Goal: Task Accomplishment & Management: Use online tool/utility

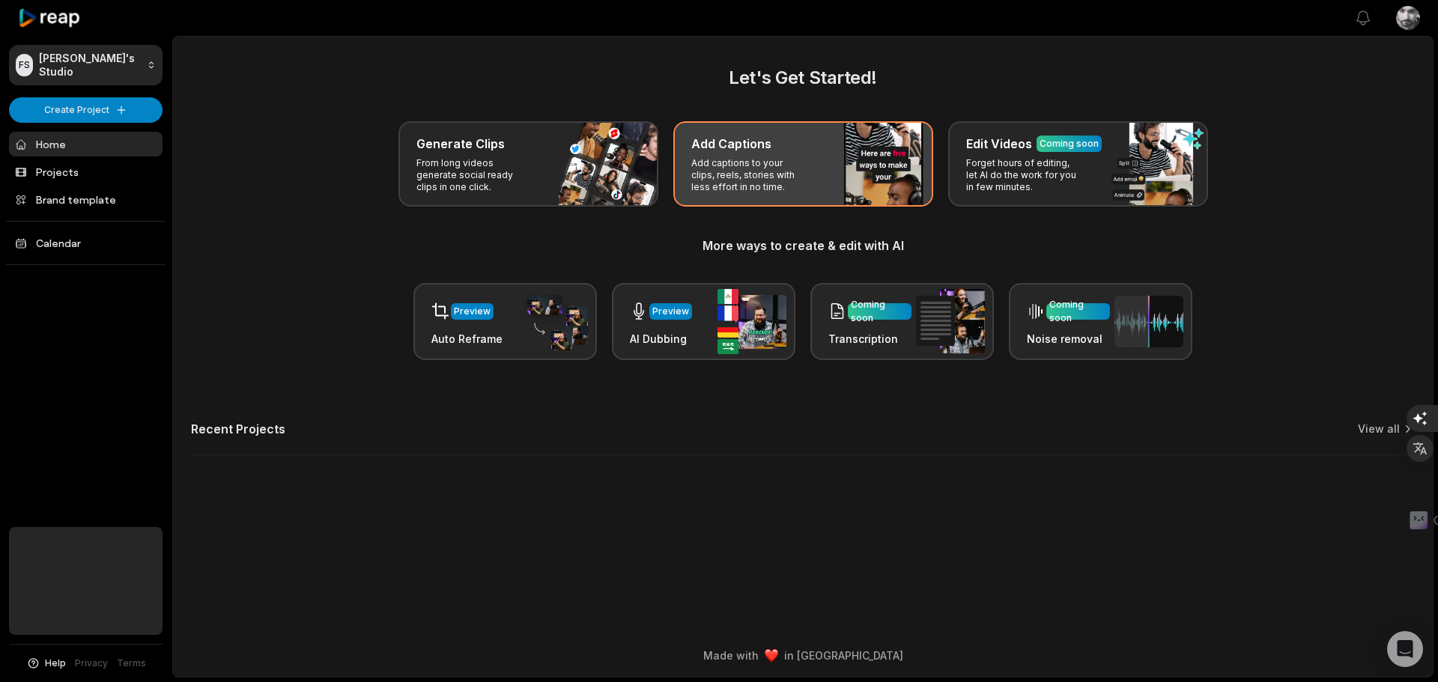
click at [760, 168] on p "Add captions to your clips, reels, stories with less effort in no time." at bounding box center [749, 175] width 116 height 36
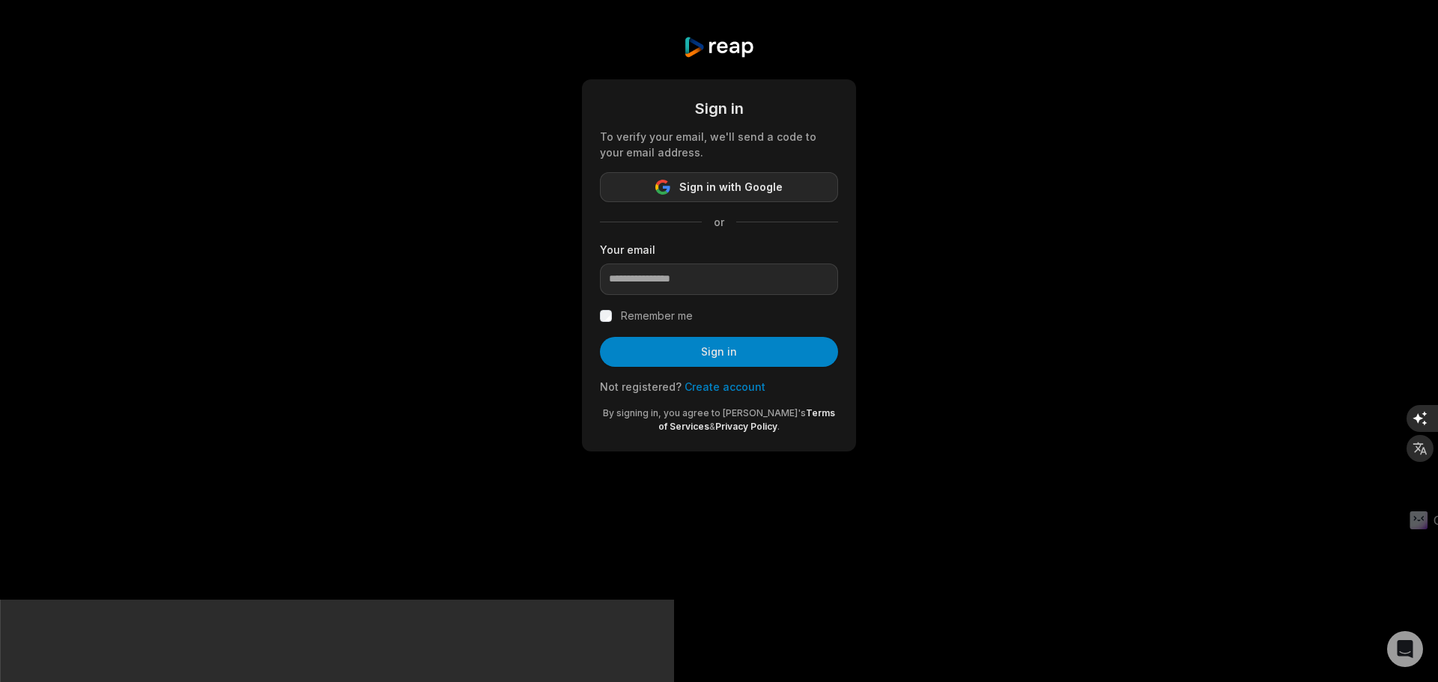
click at [770, 187] on span "Sign in with Google" at bounding box center [730, 187] width 103 height 18
click at [741, 191] on span "Sign in with Google" at bounding box center [730, 187] width 103 height 18
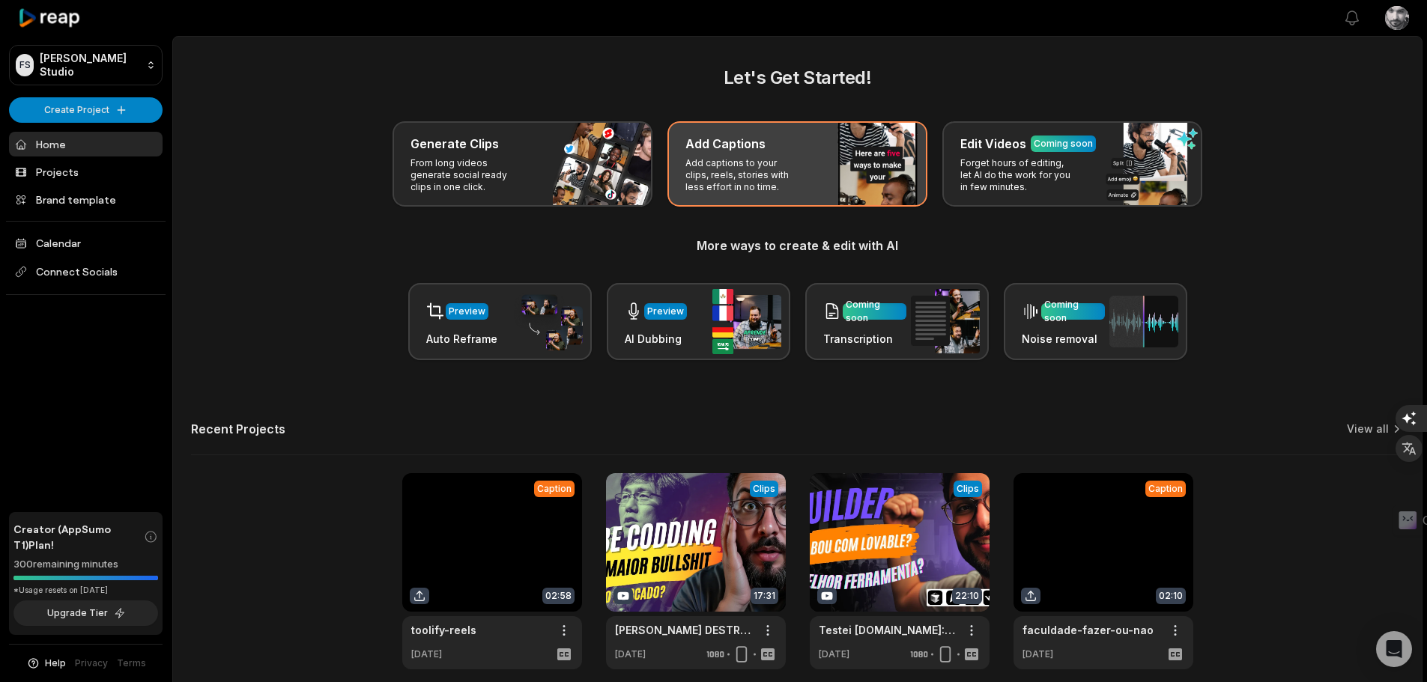
click at [777, 151] on div "Add Captions" at bounding box center [797, 144] width 224 height 18
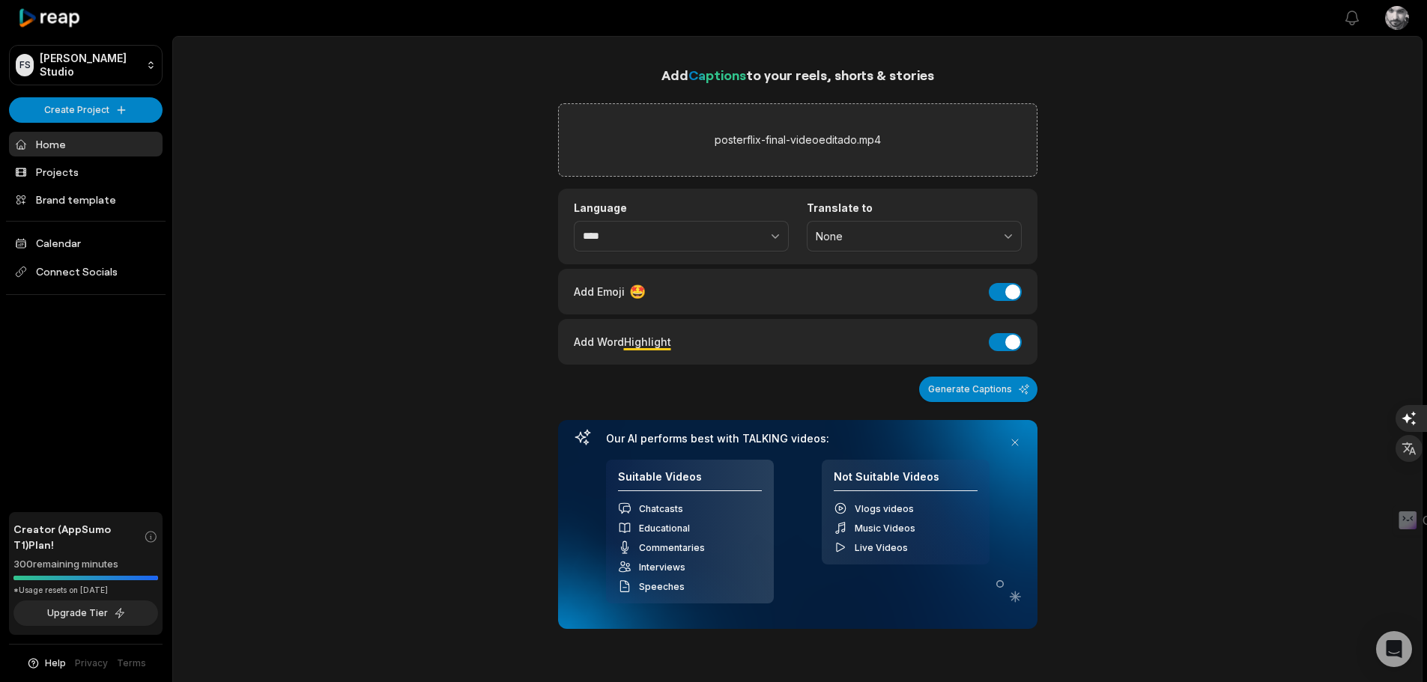
click at [1006, 389] on button "Generate Captions" at bounding box center [978, 389] width 118 height 25
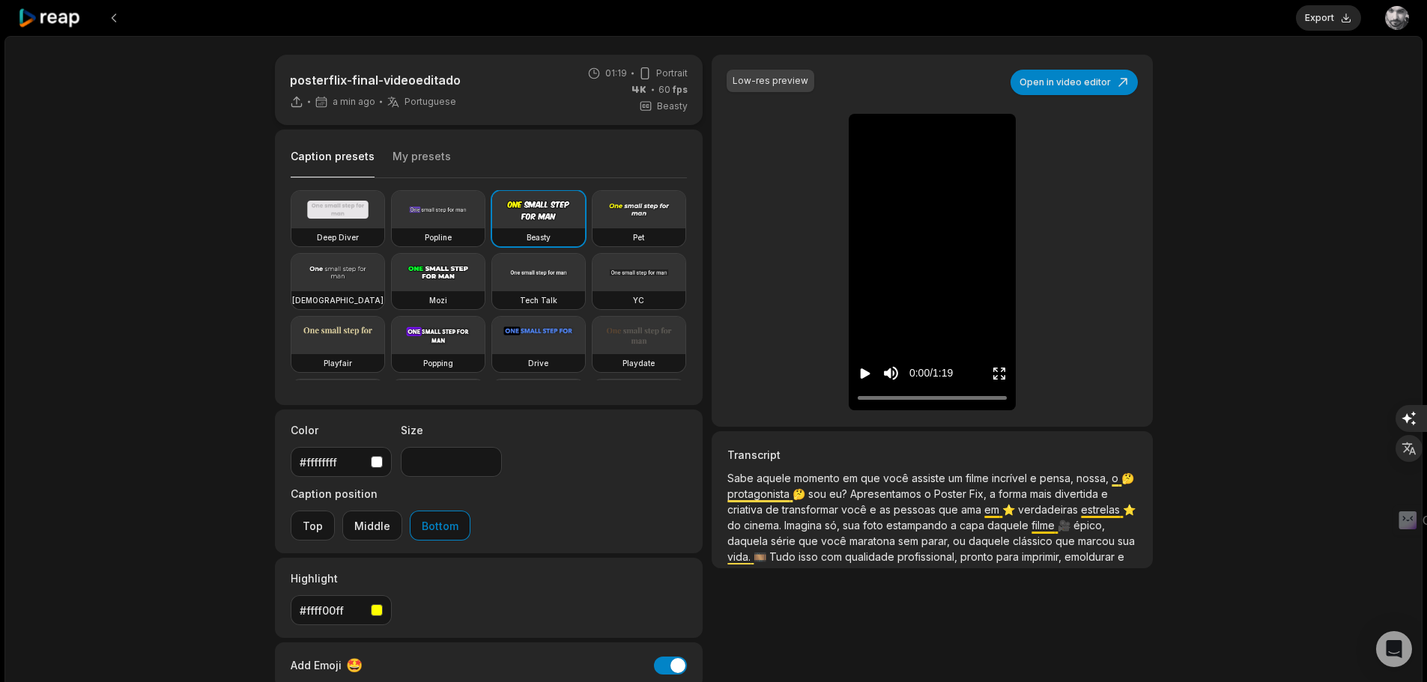
drag, startPoint x: 992, startPoint y: 494, endPoint x: 1002, endPoint y: 495, distance: 9.8
click at [989, 494] on span "Fix," at bounding box center [979, 494] width 20 height 13
click at [1014, 506] on p "Sabe aquele momento em que você assiste um filme incrível e pensa, nossa, o 🤔 p…" at bounding box center [931, 517] width 409 height 94
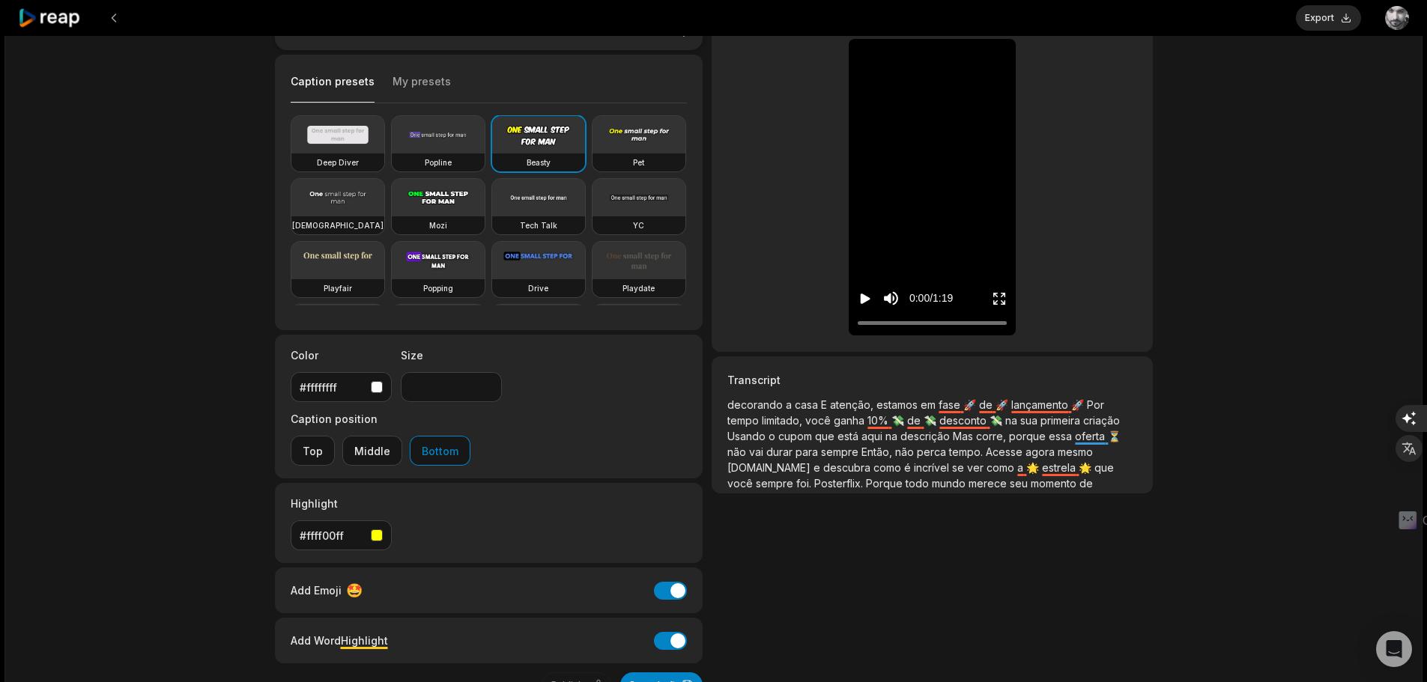
scroll to position [248, 0]
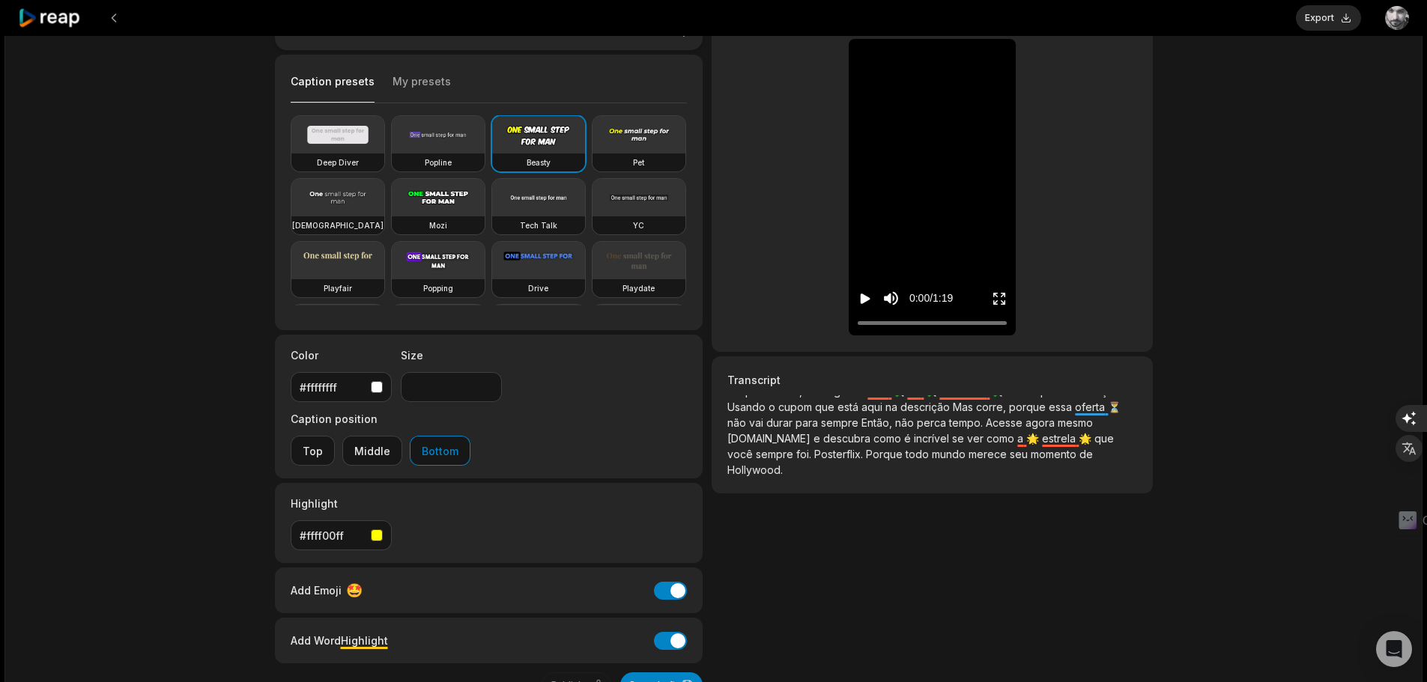
click at [866, 454] on span "Posterflix." at bounding box center [840, 454] width 52 height 13
click at [866, 453] on span "Posterflix." at bounding box center [840, 454] width 52 height 13
click at [905, 456] on span "Porque" at bounding box center [886, 454] width 40 height 13
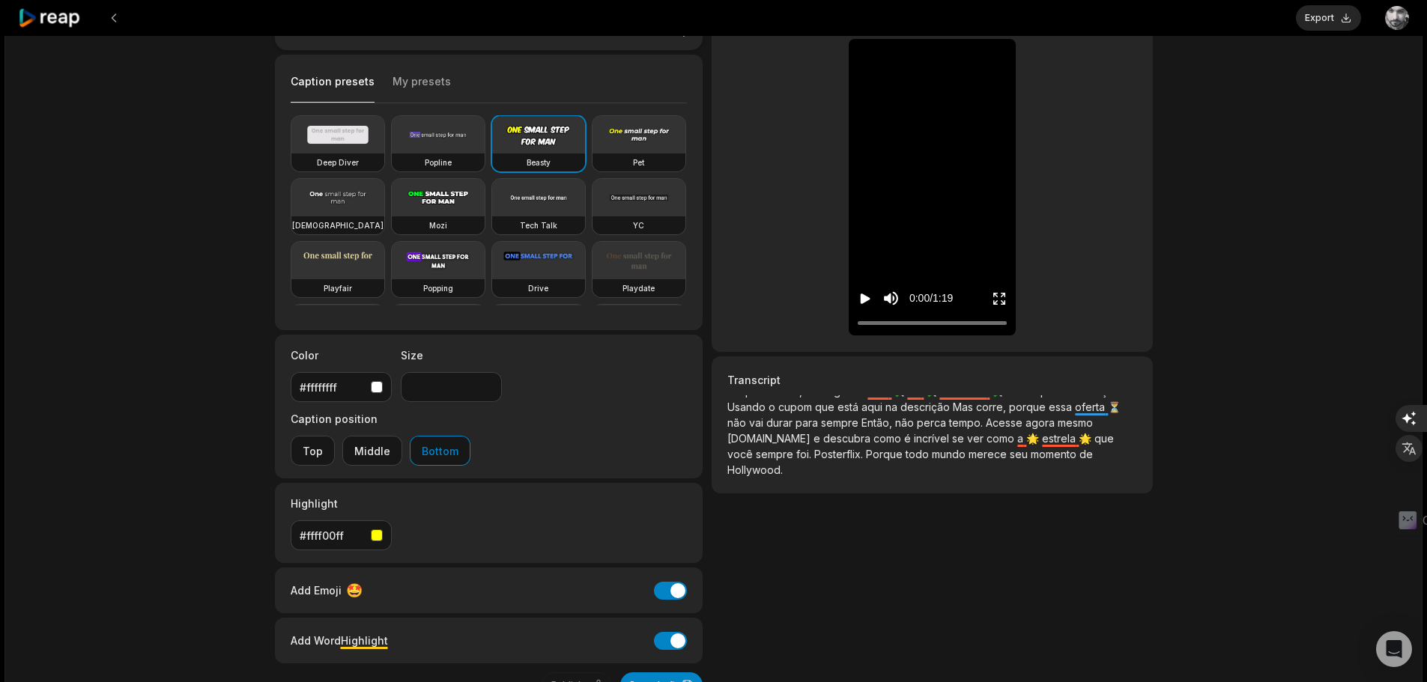
click at [905, 458] on span "Porque" at bounding box center [886, 454] width 40 height 13
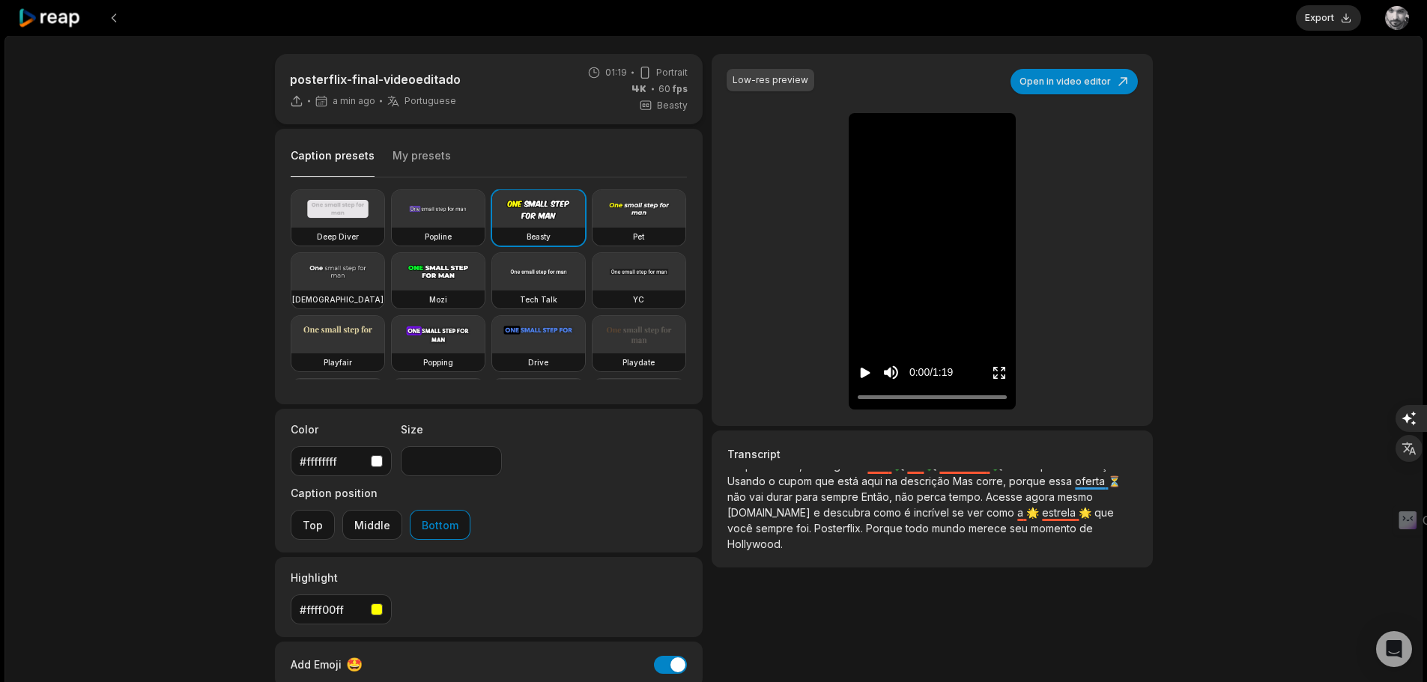
scroll to position [0, 0]
click at [864, 382] on button "Play video" at bounding box center [865, 373] width 15 height 28
click at [867, 376] on icon "Pause video" at bounding box center [868, 373] width 2 height 10
click at [442, 219] on video at bounding box center [438, 209] width 93 height 37
click at [488, 464] on input "**" at bounding box center [451, 462] width 101 height 30
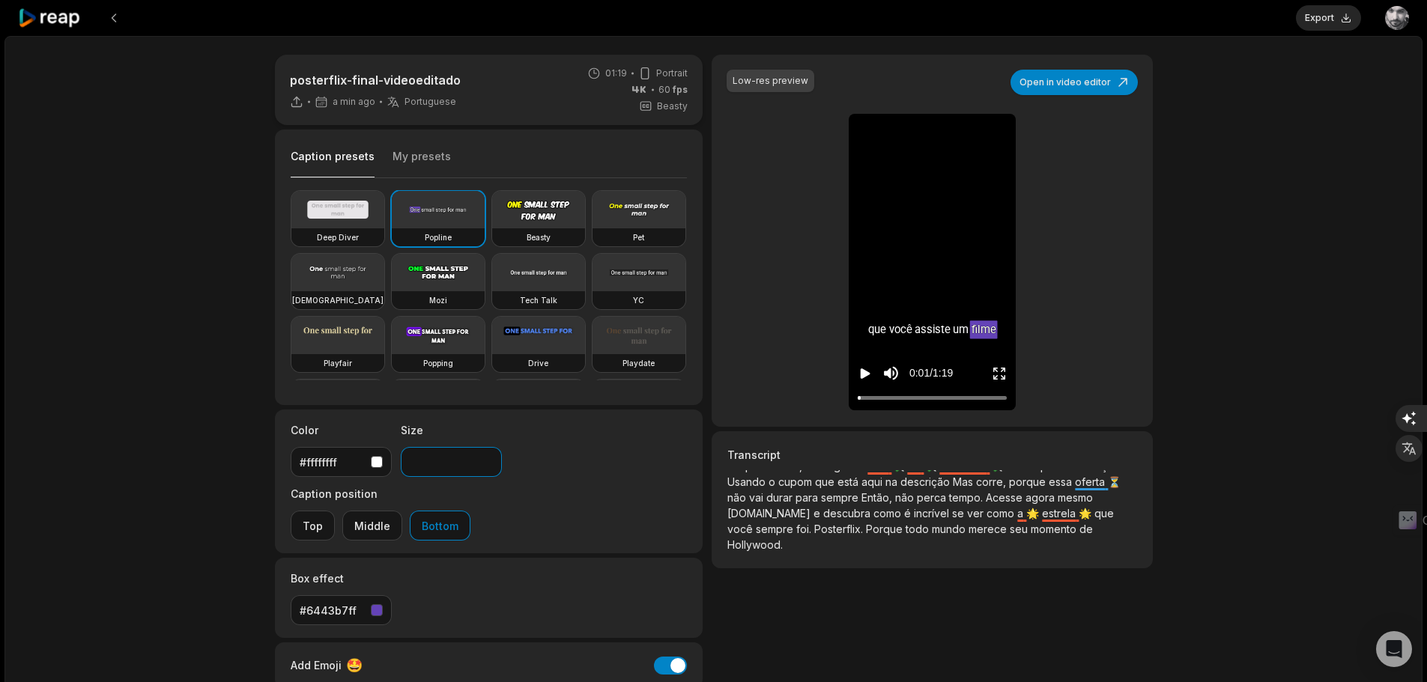
click at [488, 460] on input "***" at bounding box center [451, 462] width 101 height 30
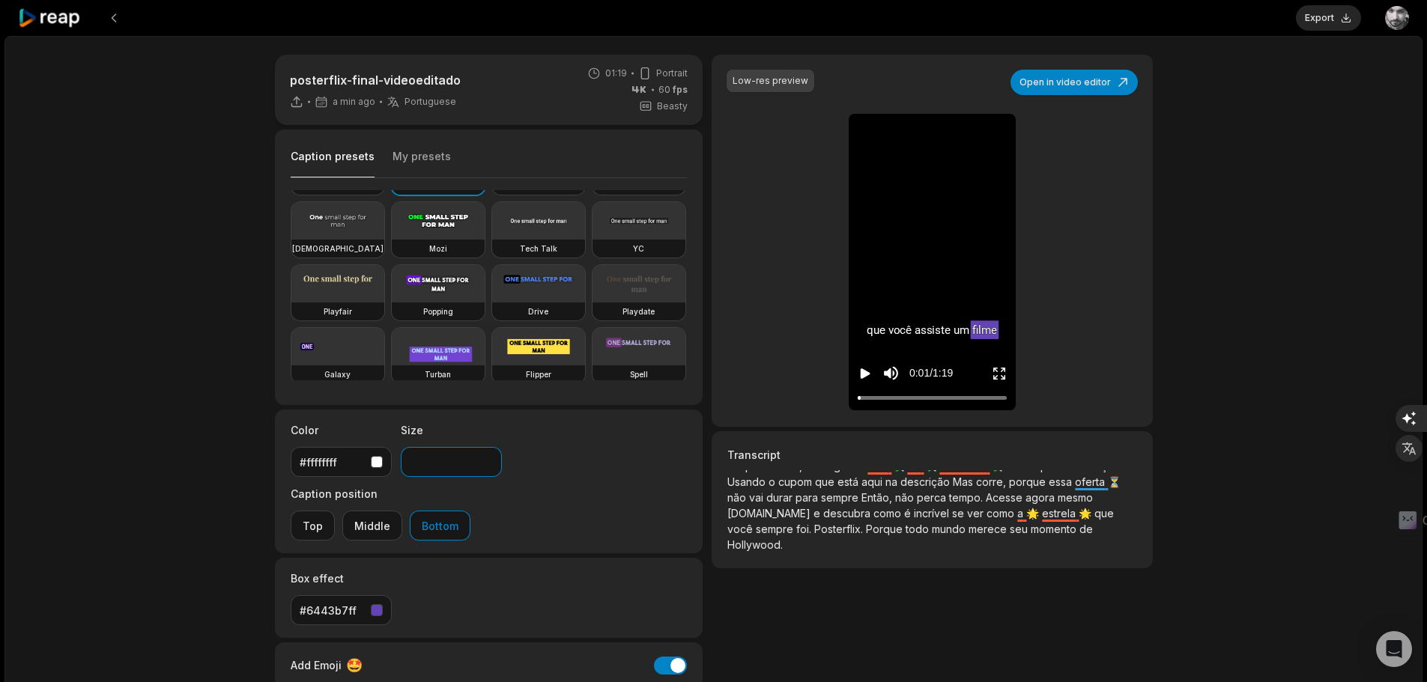
scroll to position [75, 0]
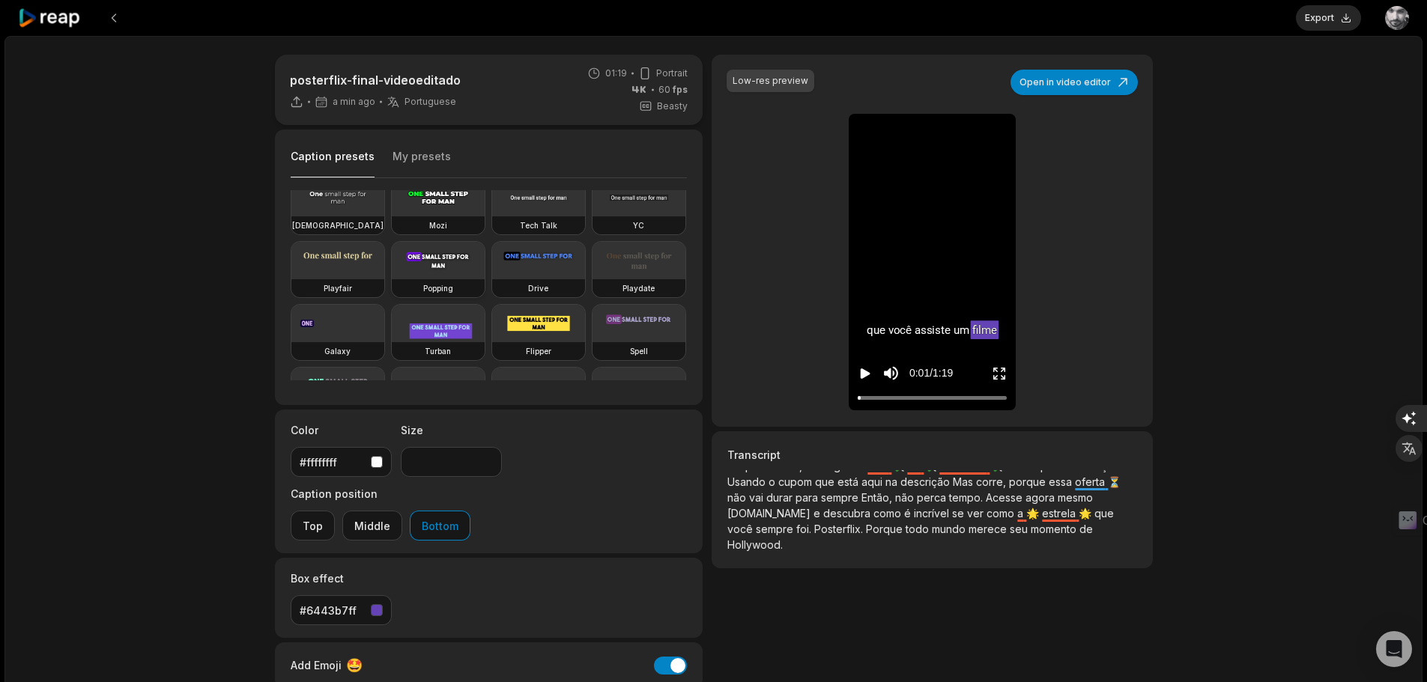
click at [392, 279] on video at bounding box center [438, 260] width 93 height 37
type input "***"
click at [486, 458] on input "***" at bounding box center [451, 462] width 101 height 30
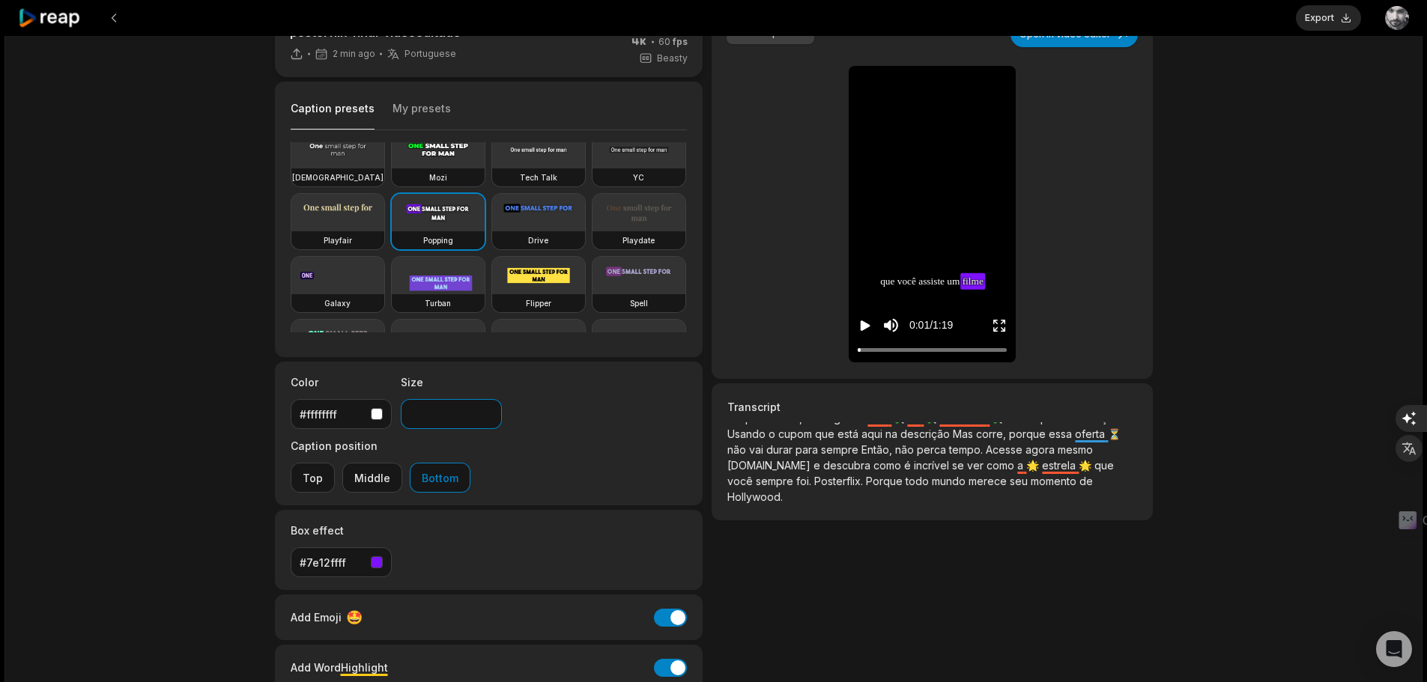
scroll to position [0, 0]
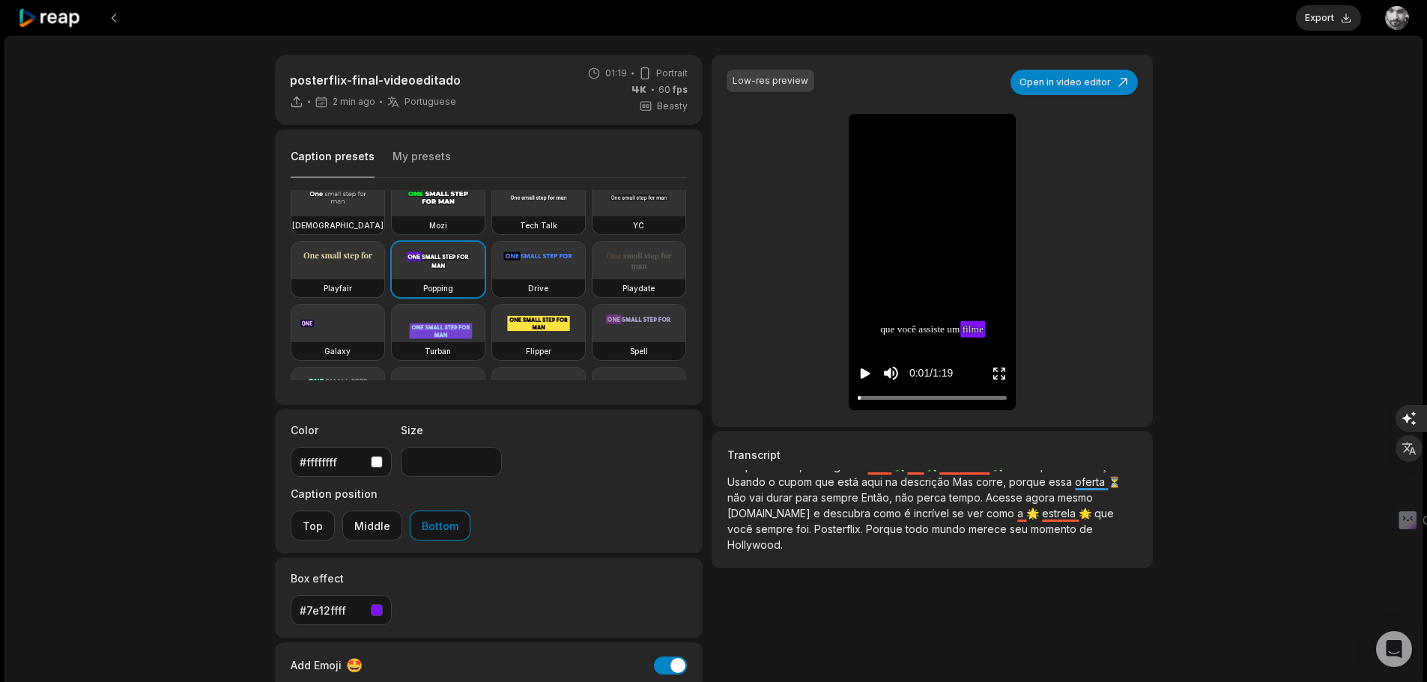
click at [860, 376] on icon "Play video" at bounding box center [865, 373] width 15 height 15
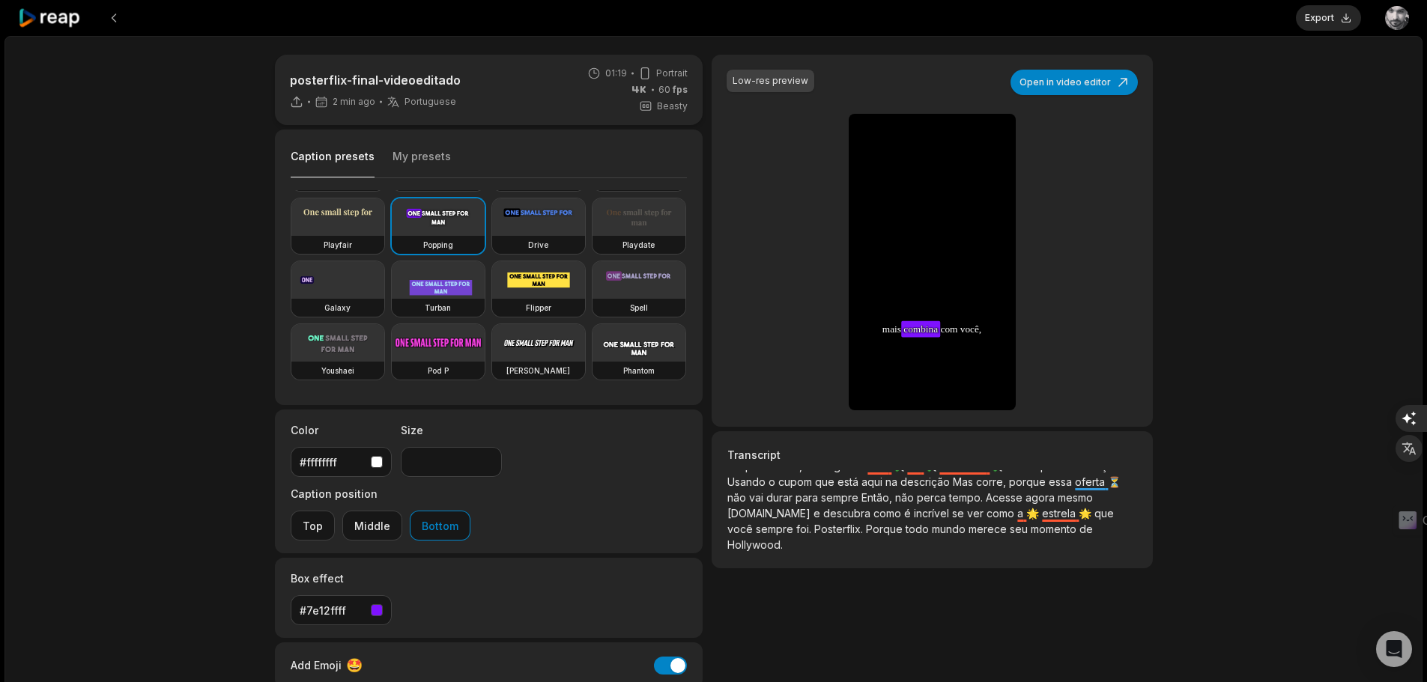
click at [429, 166] on button "My presets" at bounding box center [421, 163] width 58 height 28
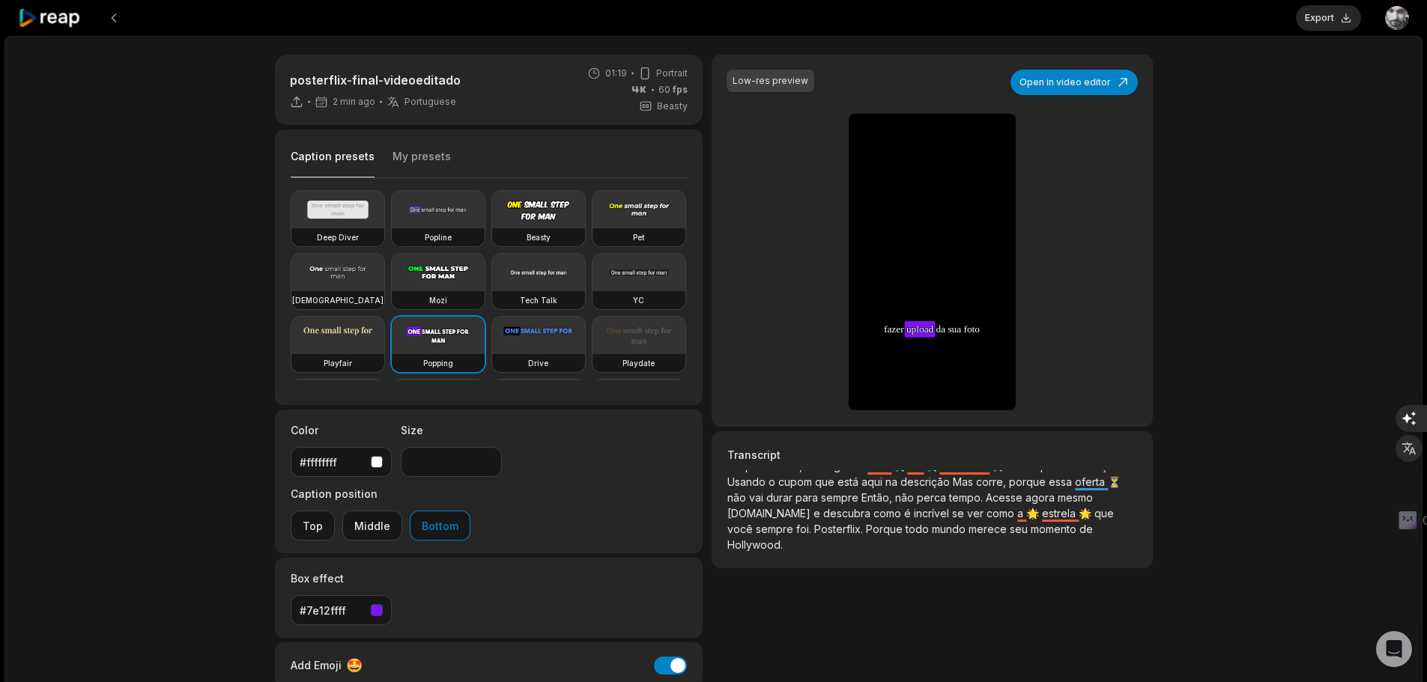
click at [330, 163] on button "Caption presets" at bounding box center [333, 163] width 84 height 29
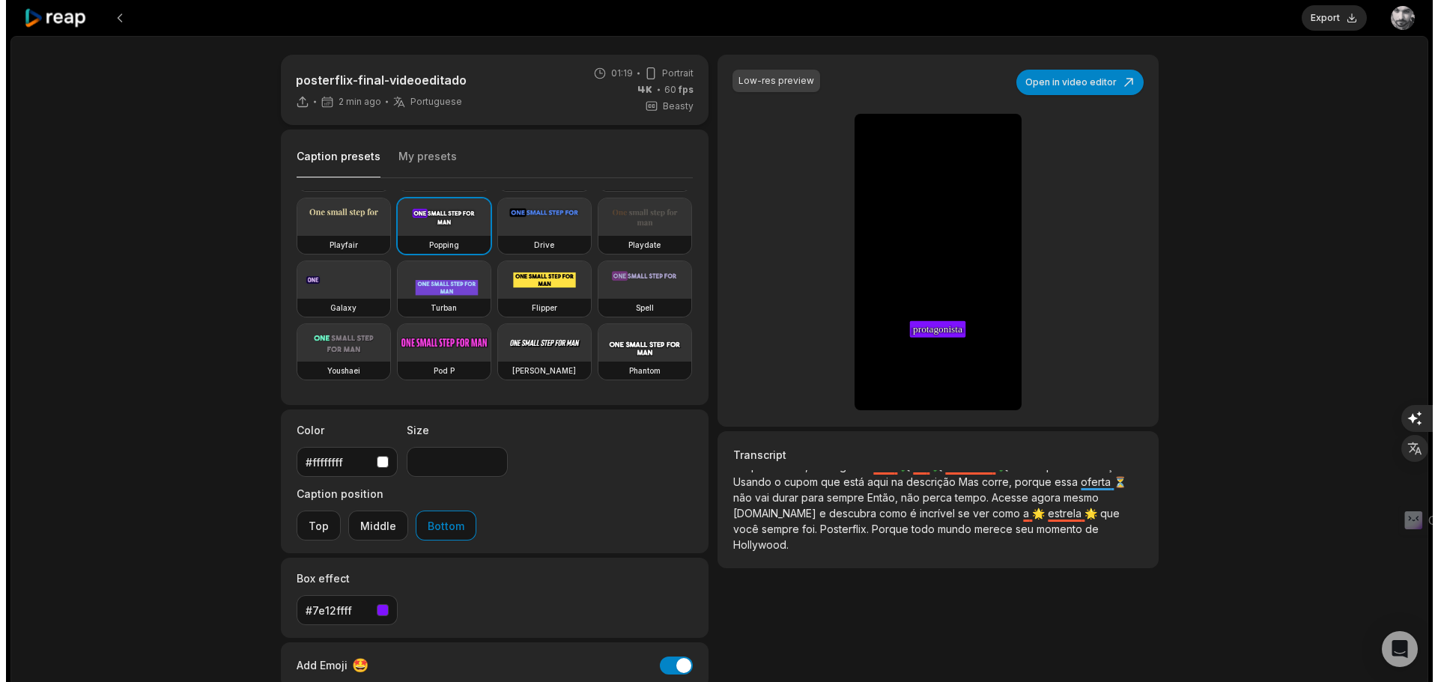
scroll to position [244, 0]
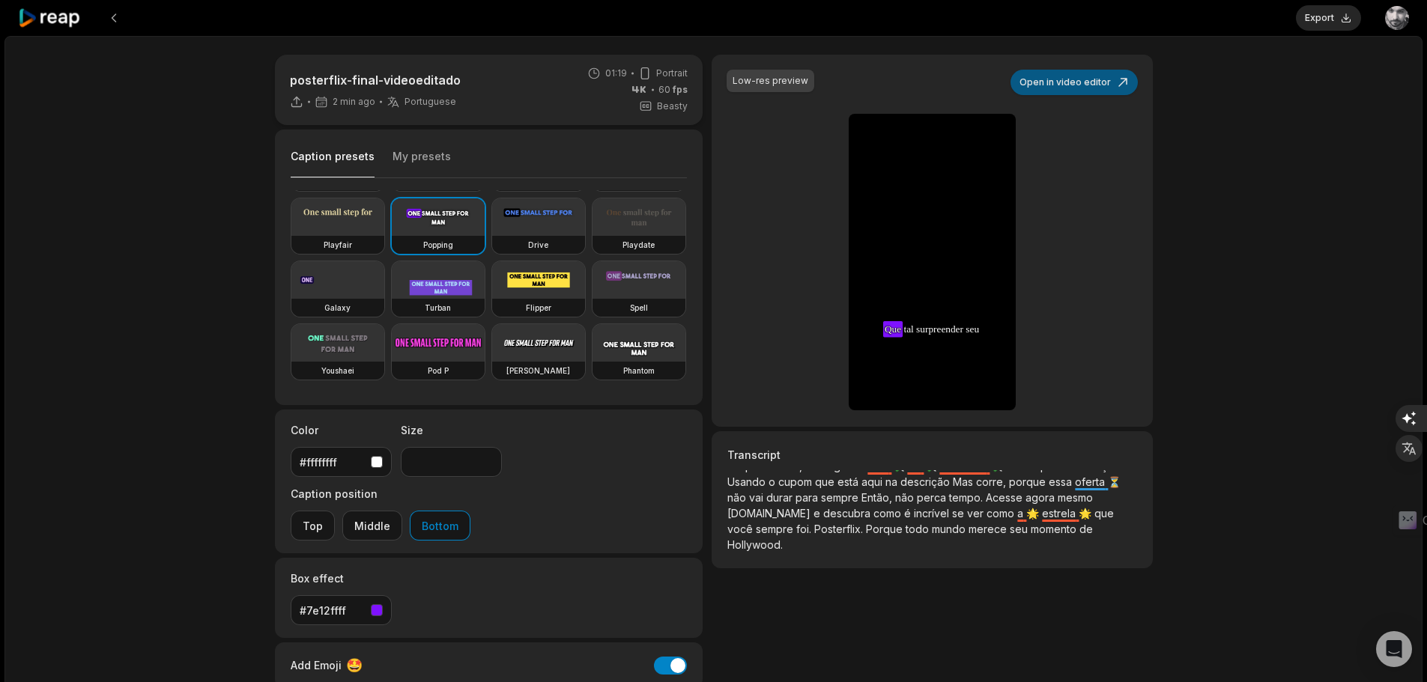
click at [1078, 83] on button "Open in video editor" at bounding box center [1073, 82] width 127 height 25
